Goal: Task Accomplishment & Management: Manage account settings

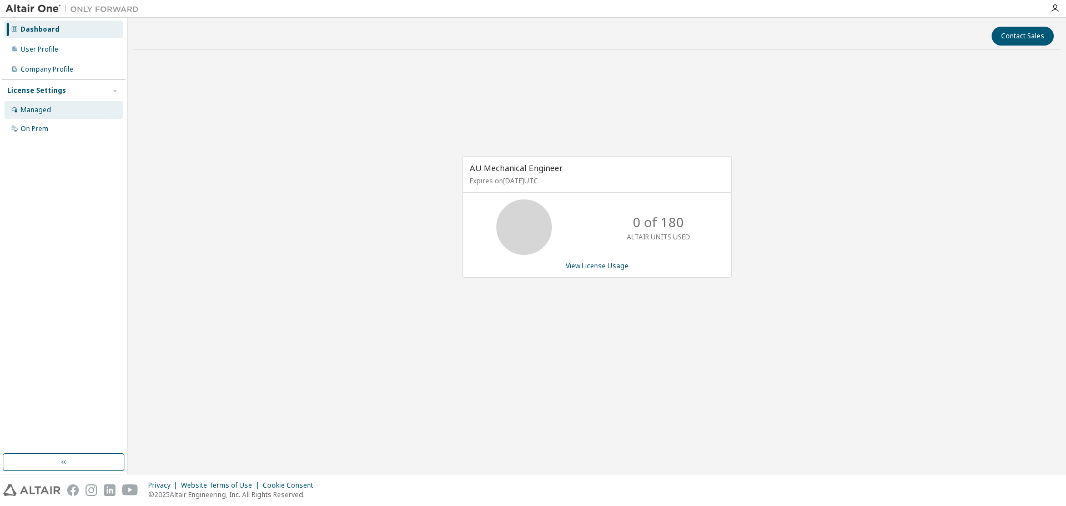
click at [33, 111] on div "Managed" at bounding box center [36, 110] width 31 height 9
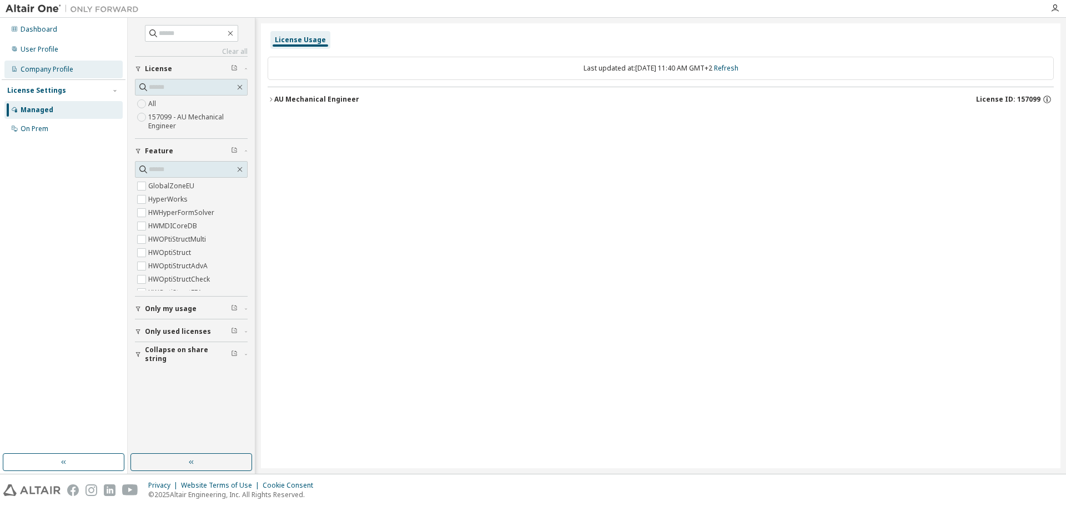
click at [53, 70] on div "Company Profile" at bounding box center [47, 69] width 53 height 9
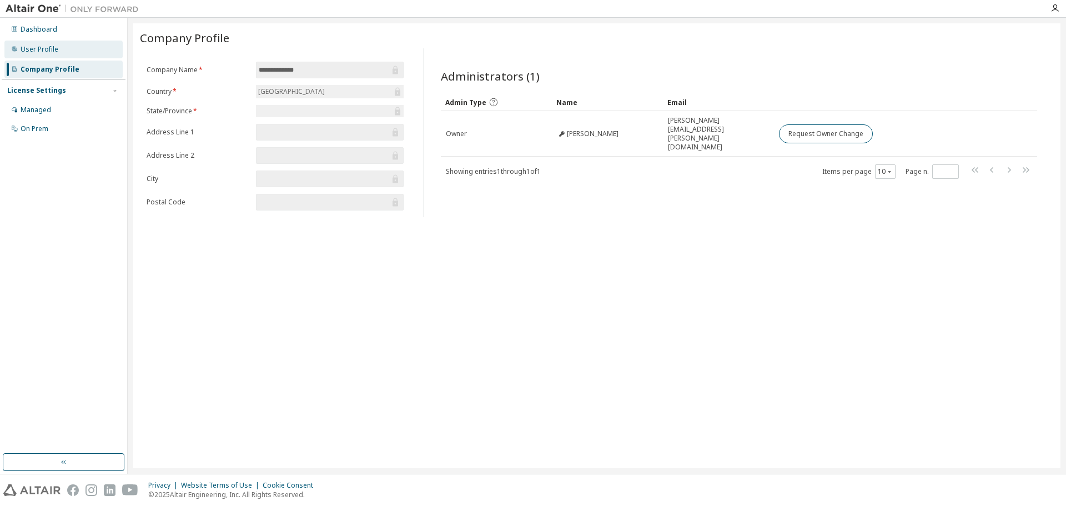
click at [54, 49] on div "User Profile" at bounding box center [40, 49] width 38 height 9
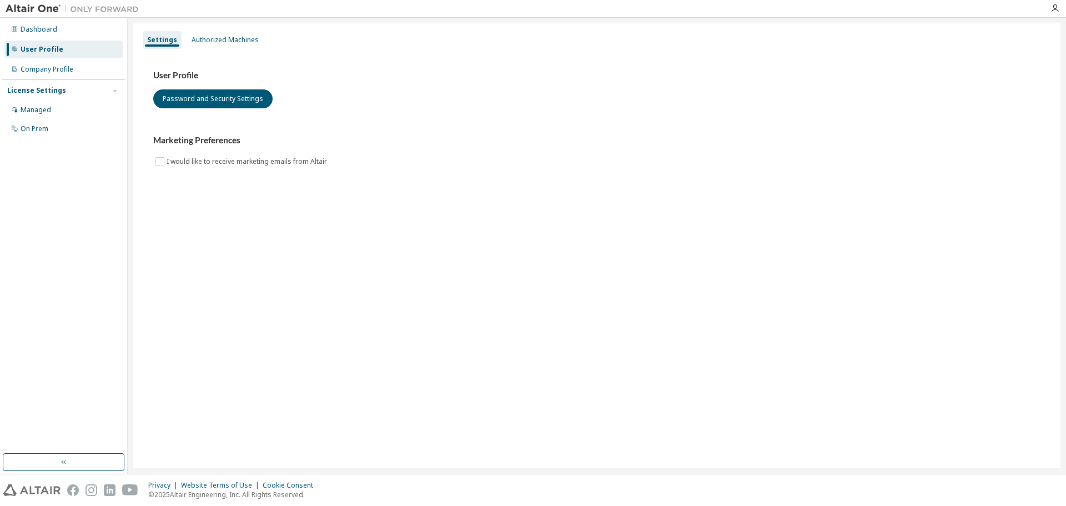
click at [258, 43] on div "Authorized Machines" at bounding box center [225, 40] width 76 height 18
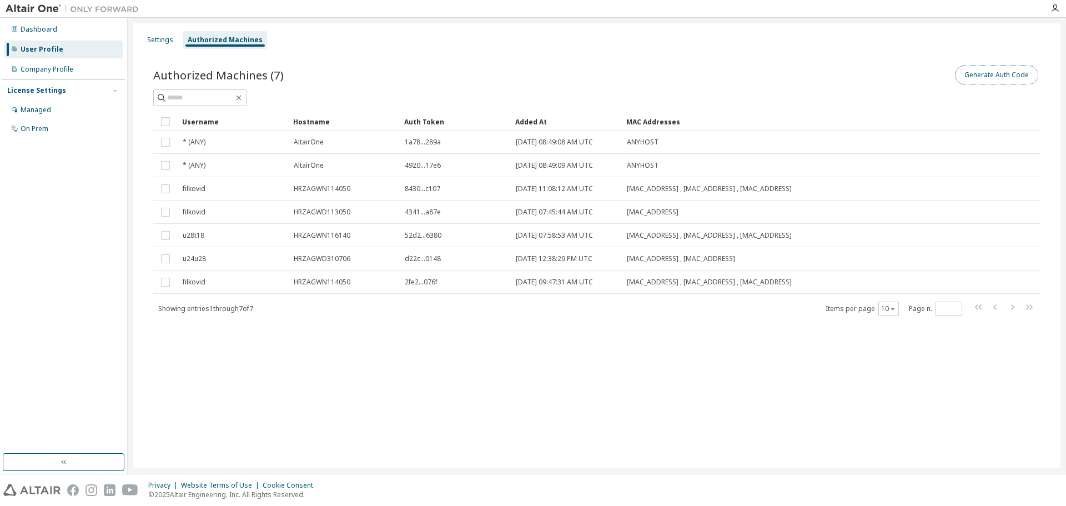
click at [984, 77] on button "Generate Auth Code" at bounding box center [996, 75] width 83 height 19
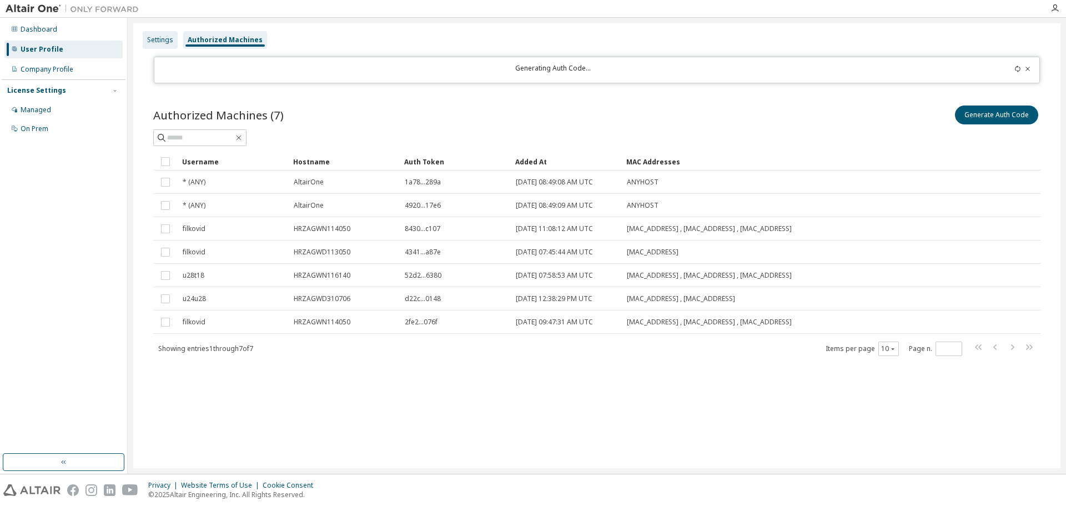
click at [164, 37] on div "Settings" at bounding box center [160, 40] width 26 height 9
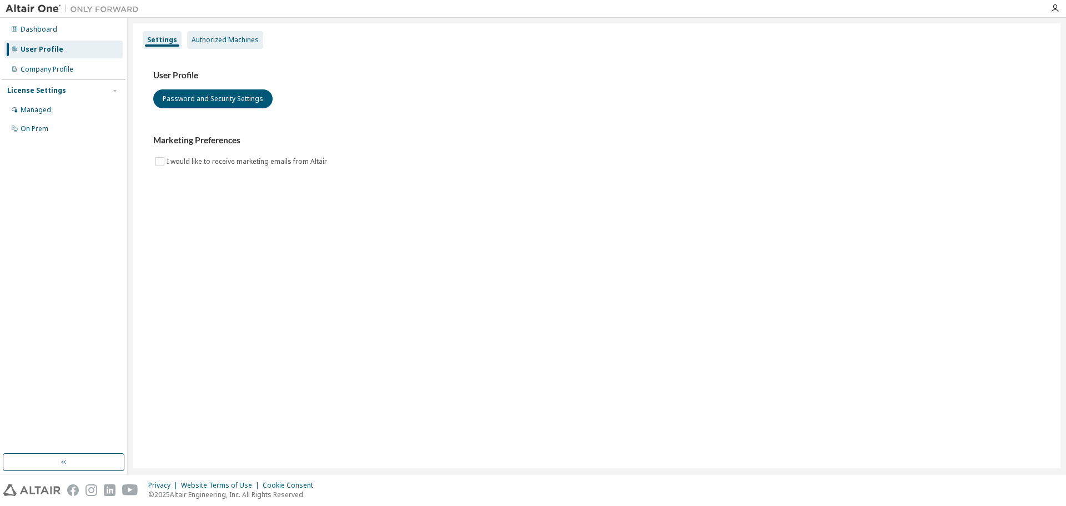
click at [209, 37] on div "Authorized Machines" at bounding box center [225, 40] width 67 height 9
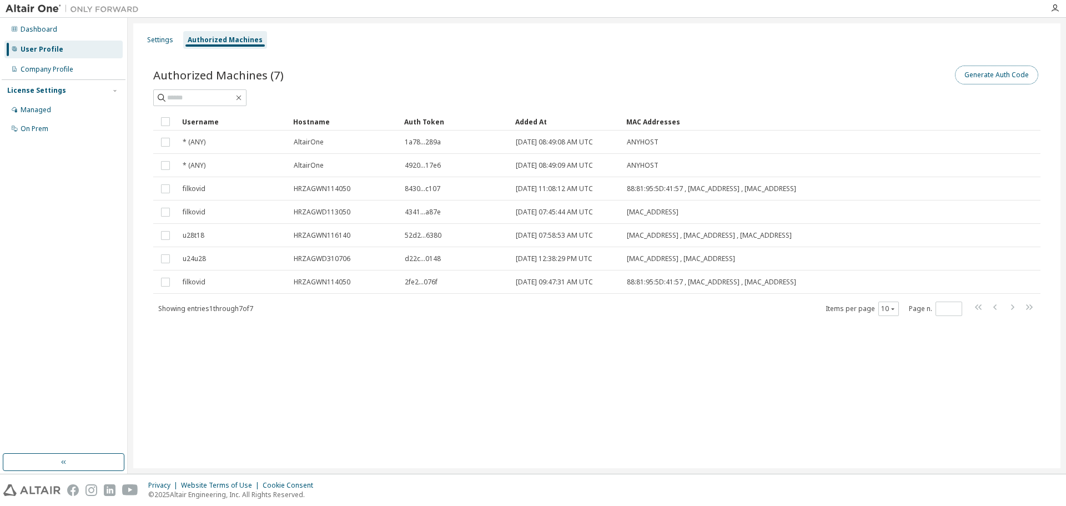
click at [1000, 74] on button "Generate Auth Code" at bounding box center [996, 75] width 83 height 19
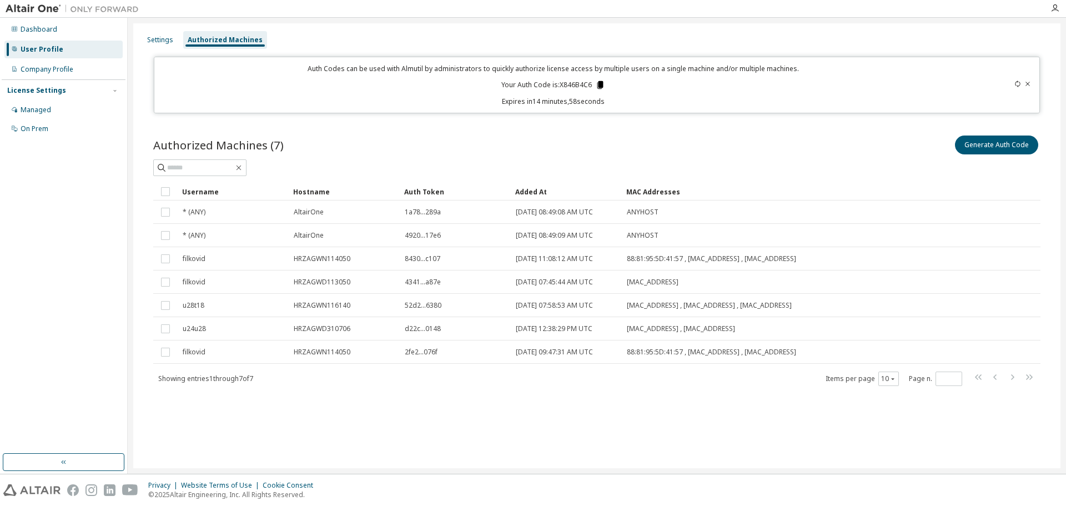
click at [598, 86] on icon at bounding box center [600, 85] width 10 height 10
